Goal: Information Seeking & Learning: Learn about a topic

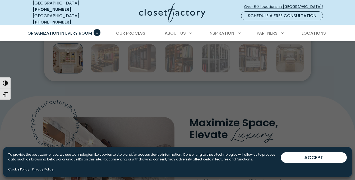
scroll to position [323, 0]
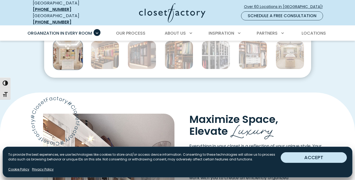
click at [295, 157] on button "ACCEPT" at bounding box center [314, 157] width 66 height 11
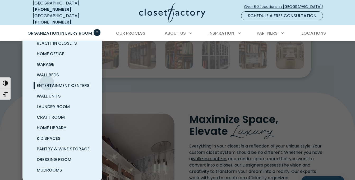
click at [47, 83] on span "Entertainment Centers" at bounding box center [63, 86] width 53 height 6
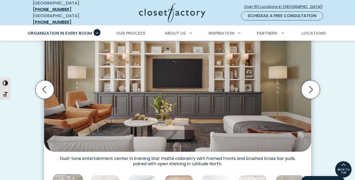
scroll to position [177, 0]
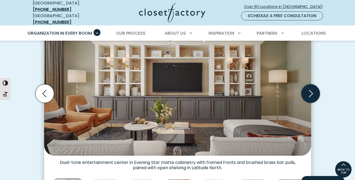
click at [310, 95] on icon "Next slide" at bounding box center [310, 93] width 19 height 19
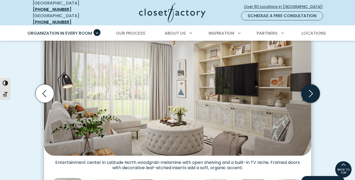
click at [310, 92] on icon "Next slide" at bounding box center [310, 93] width 19 height 19
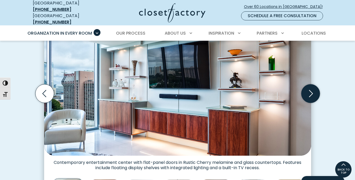
click at [310, 92] on icon "Next slide" at bounding box center [310, 93] width 19 height 19
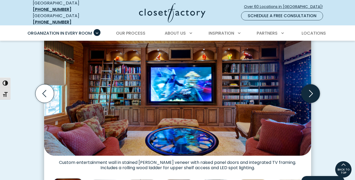
click at [310, 92] on icon "Next slide" at bounding box center [310, 93] width 19 height 19
